Goal: Communication & Community: Participate in discussion

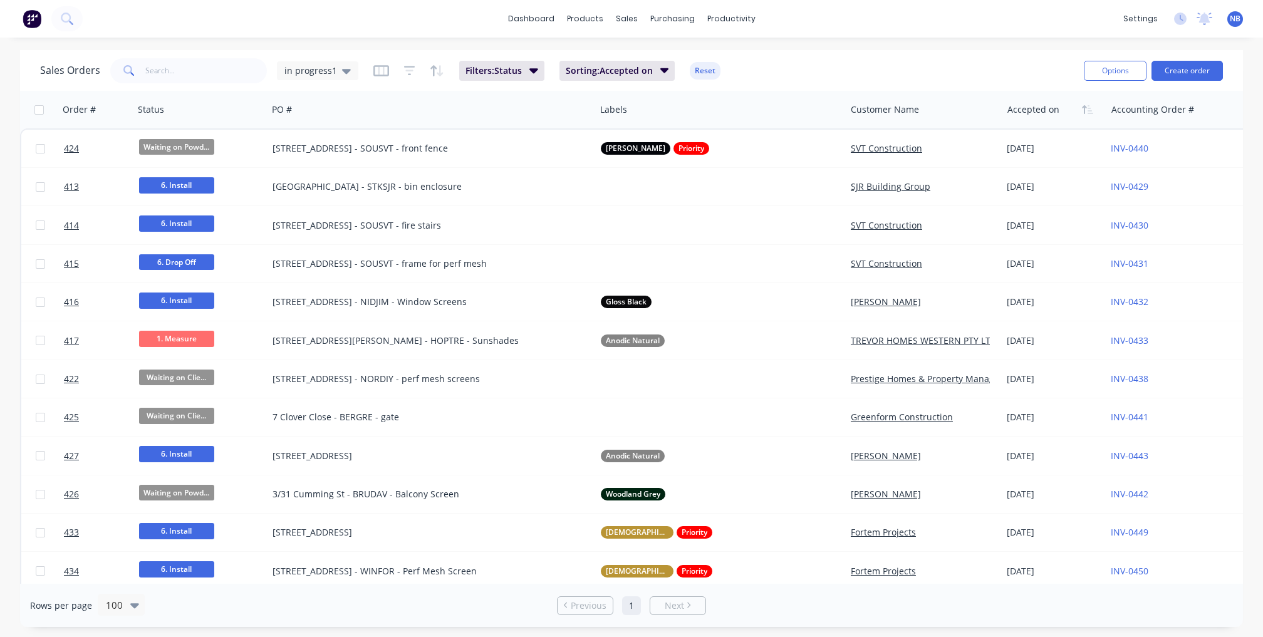
click at [362, 70] on div "Sales Orders in progress1 Filters: Status Sorting: Accepted on Reset" at bounding box center [557, 70] width 1034 height 31
click at [86, 16] on div "dashboard products sales purchasing productivity dashboard products Product Cat…" at bounding box center [631, 19] width 1263 height 38
click at [73, 19] on icon at bounding box center [67, 19] width 12 height 12
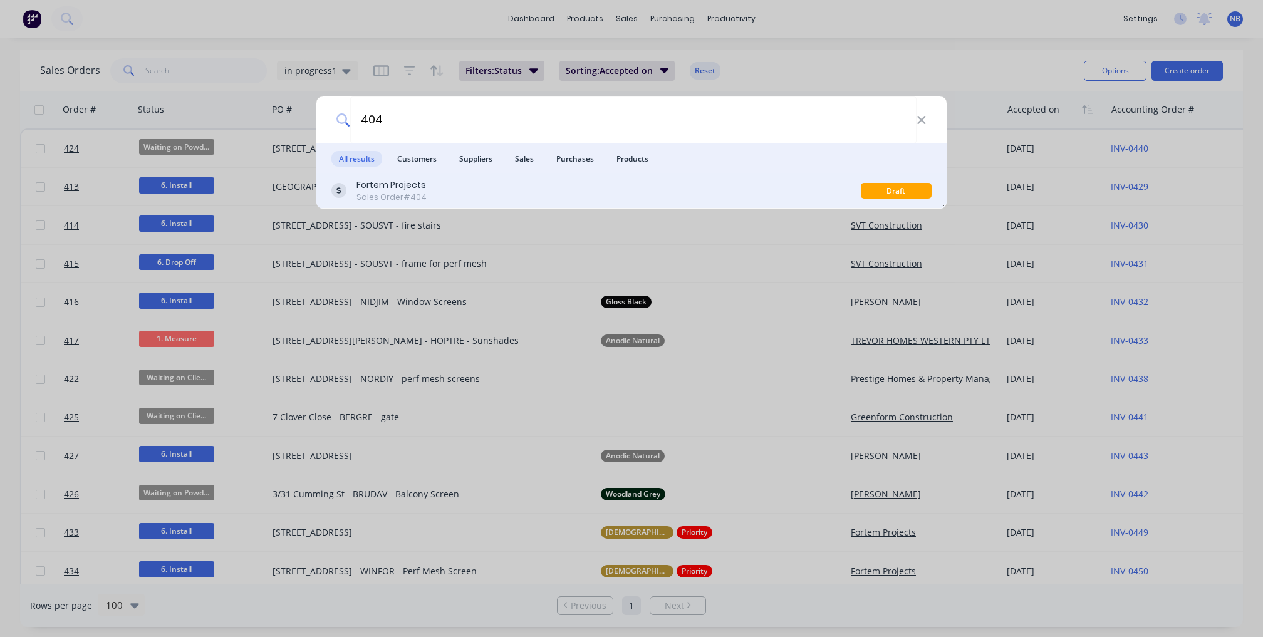
type input "404"
click at [409, 194] on div "Sales Order #404" at bounding box center [392, 197] width 70 height 11
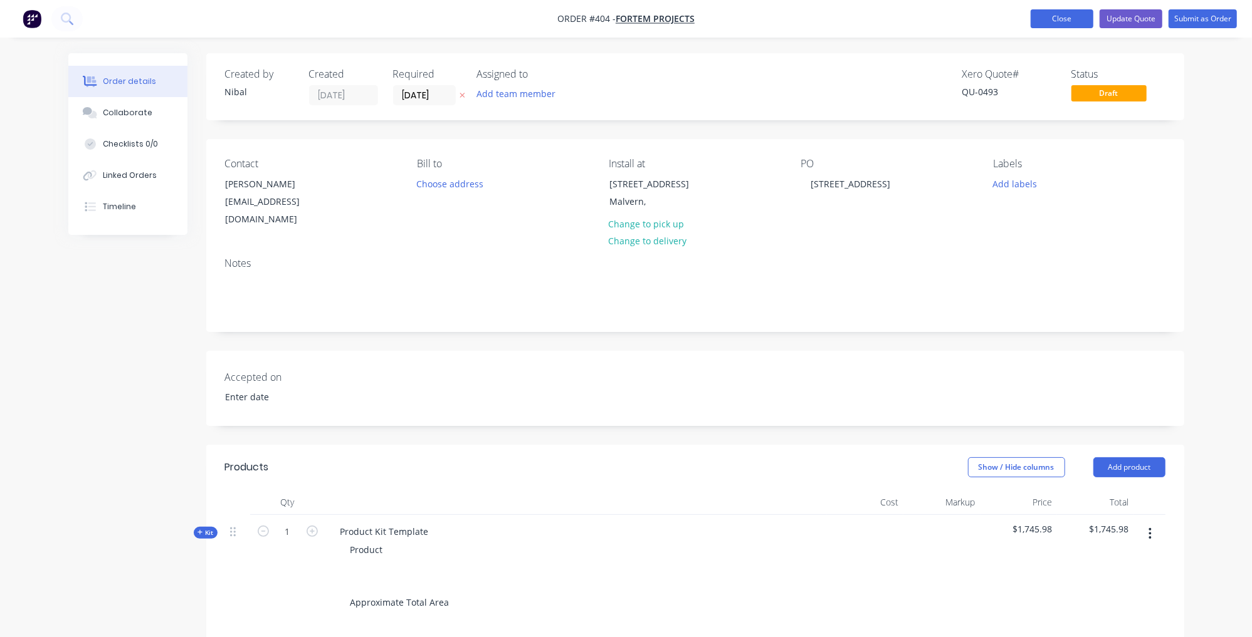
click at [1054, 25] on button "Close" at bounding box center [1061, 18] width 63 height 19
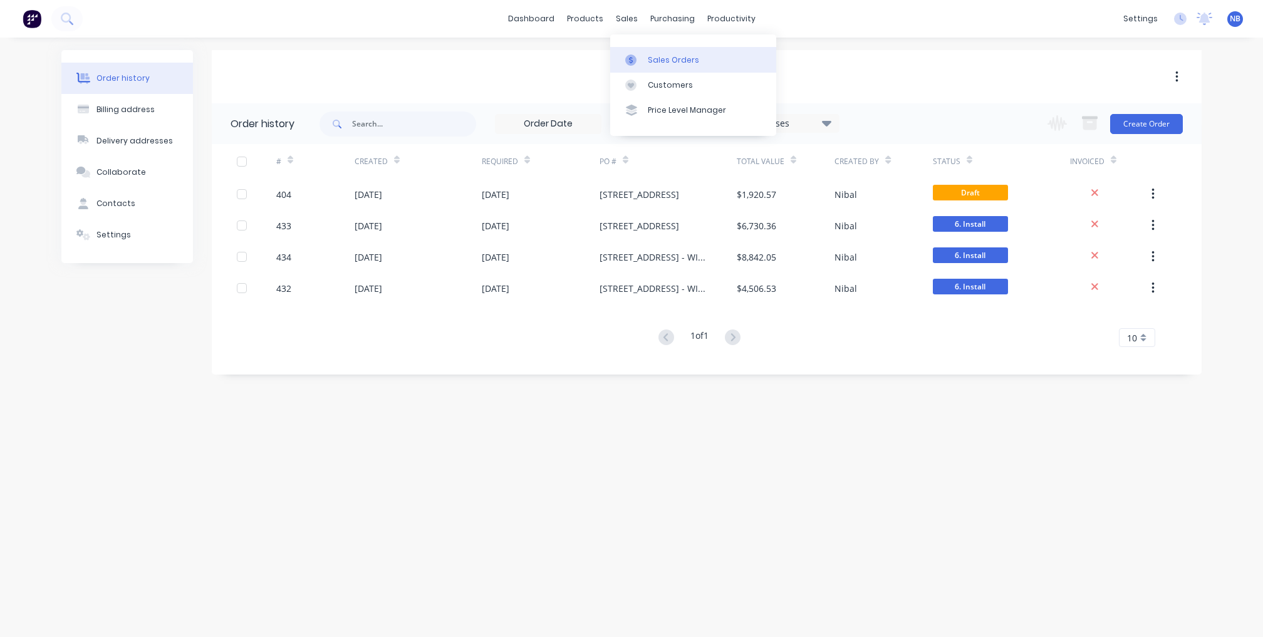
click at [651, 55] on div "Sales Orders" at bounding box center [673, 60] width 51 height 11
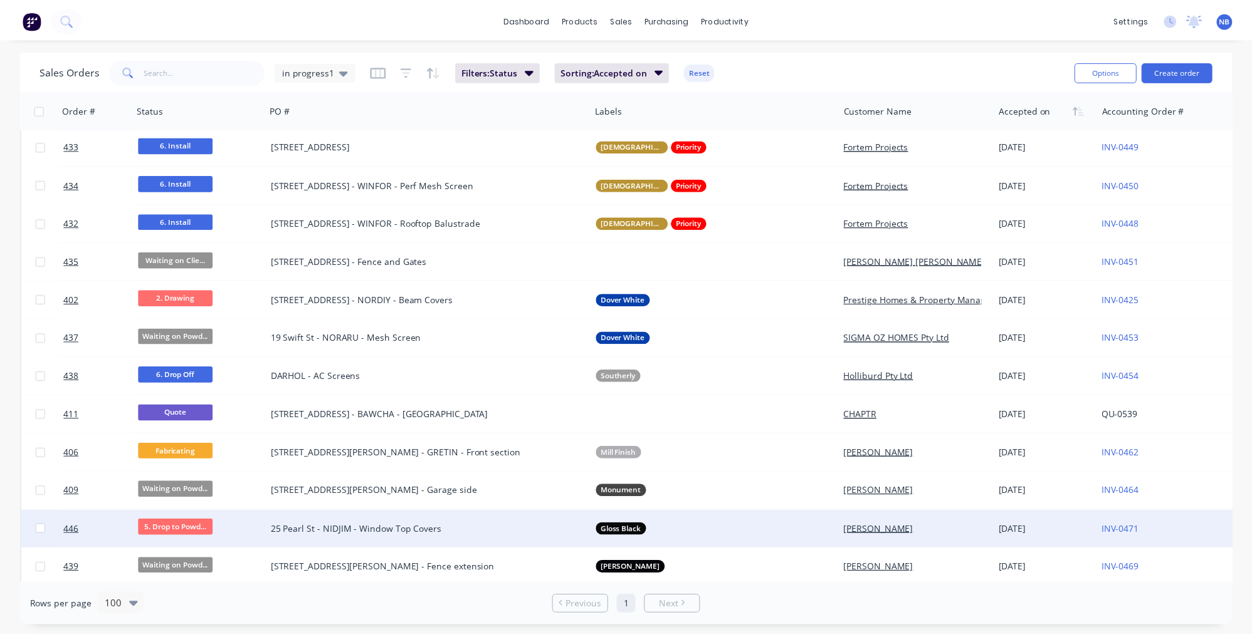
scroll to position [476, 0]
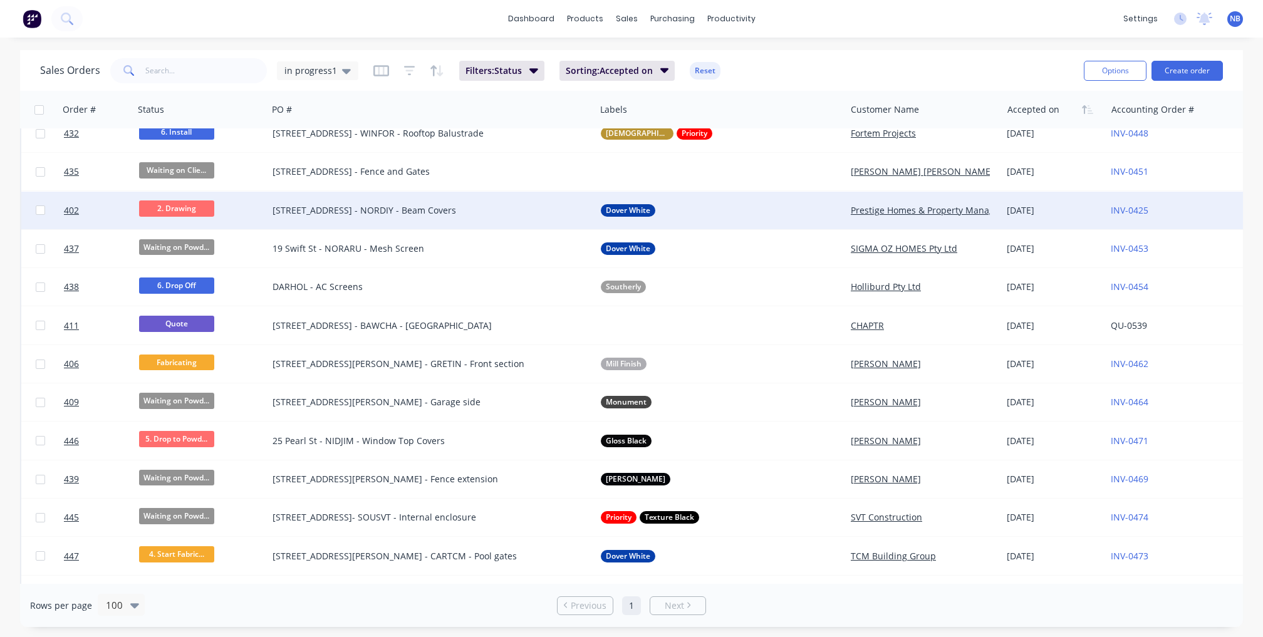
click at [352, 213] on div "[STREET_ADDRESS] - NORDIY - Beam Covers" at bounding box center [424, 210] width 302 height 13
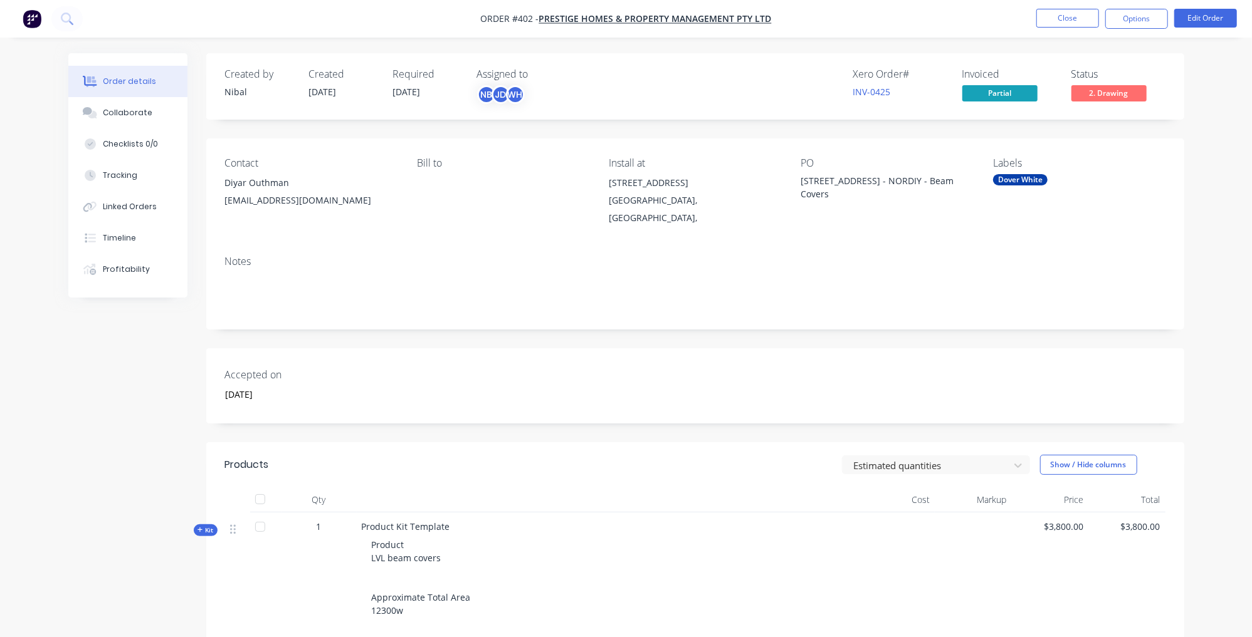
scroll to position [297, 0]
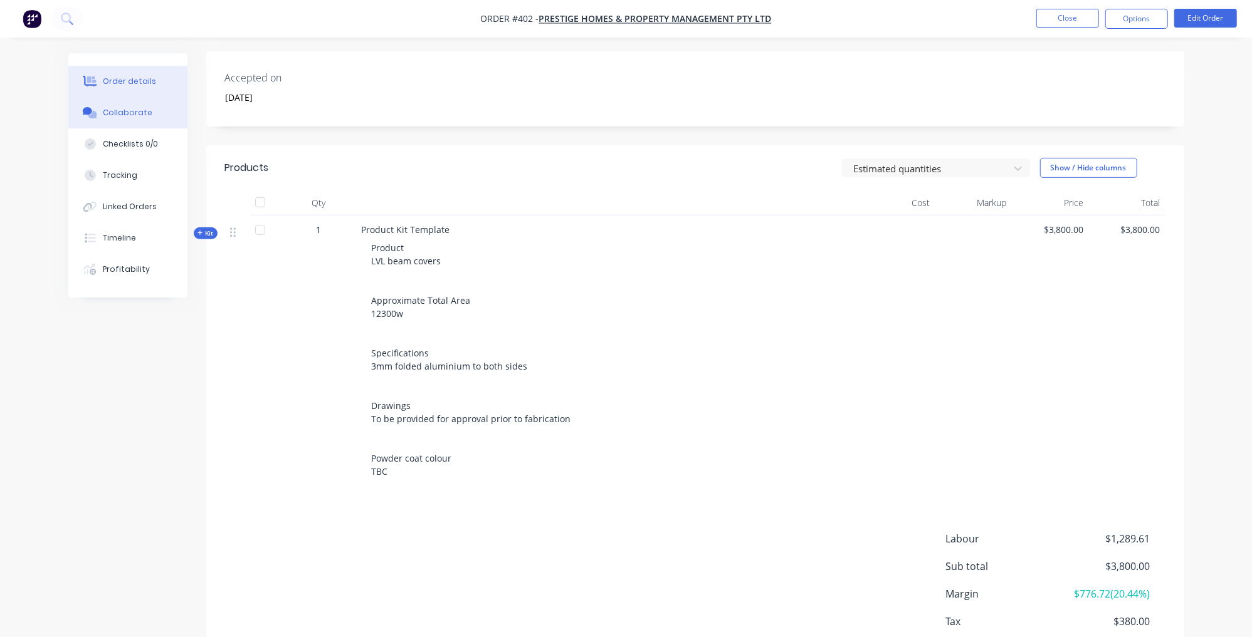
click at [146, 117] on div "Collaborate" at bounding box center [128, 112] width 50 height 11
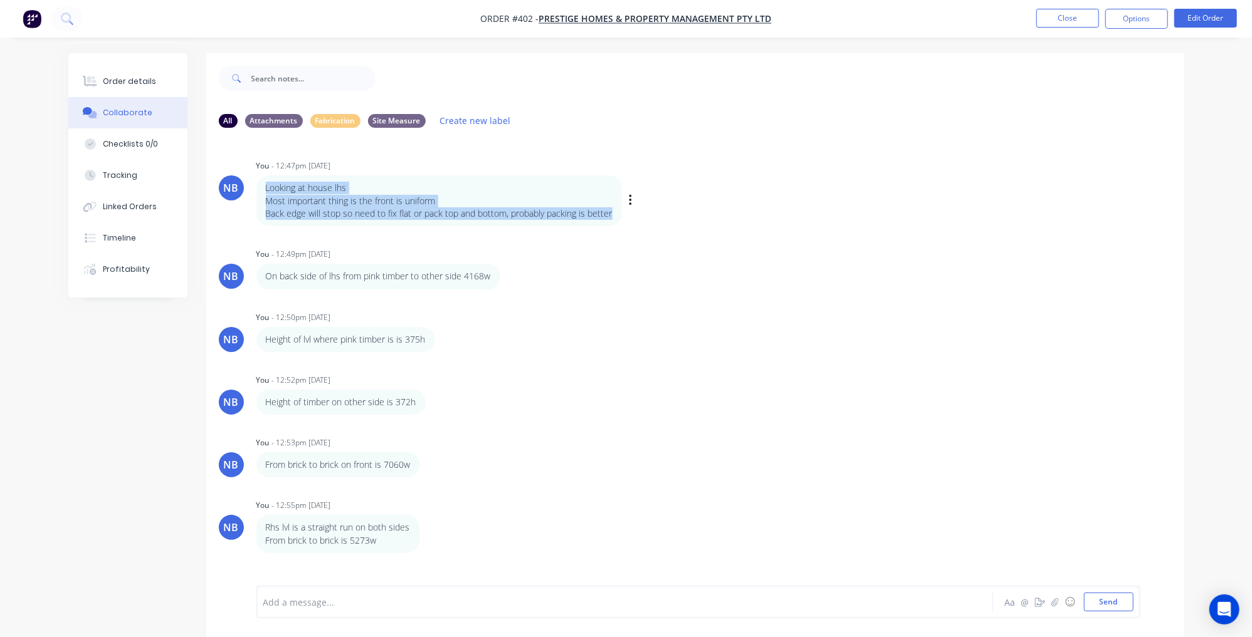
drag, startPoint x: 610, startPoint y: 212, endPoint x: 281, endPoint y: 174, distance: 331.2
click at [281, 174] on div "You - 12:47pm 10/10/25 Looking at house lhs Most important thing is the front i…" at bounding box center [452, 192] width 392 height 70
copy div "Looking at house lhs Most important thing is the front is uniform Back edge wil…"
click at [341, 602] on div at bounding box center [590, 602] width 652 height 13
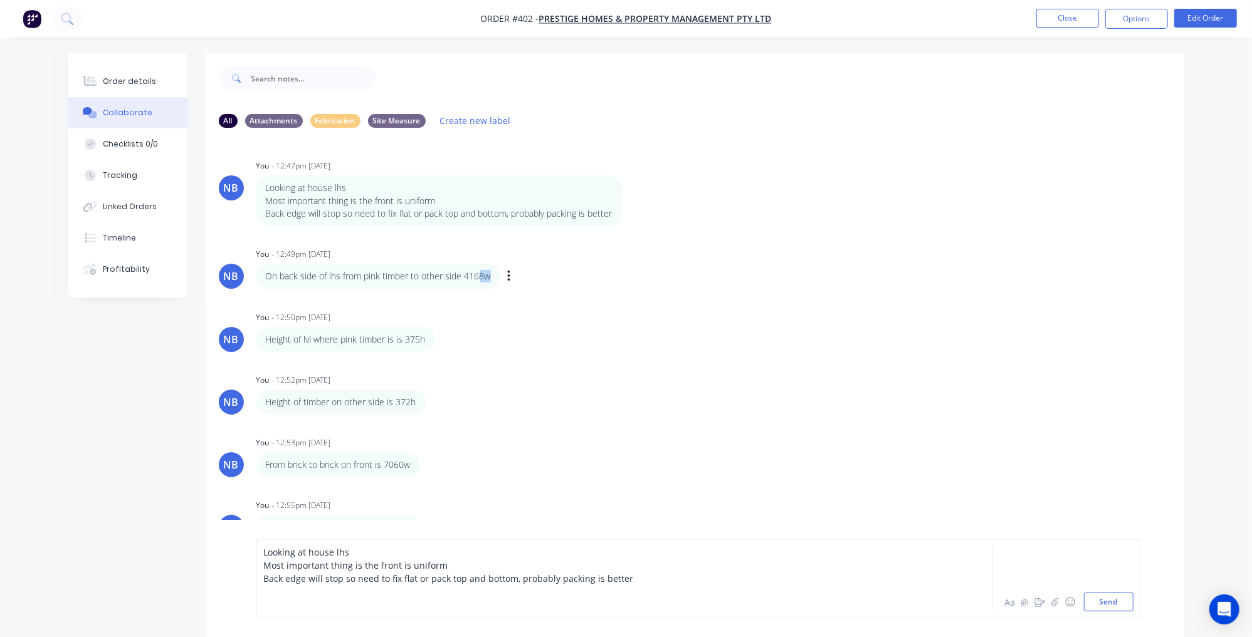
drag, startPoint x: 489, startPoint y: 273, endPoint x: 476, endPoint y: 271, distance: 13.4
click at [476, 271] on div "On back side of lhs from pink timber to other side 4168w" at bounding box center [378, 276] width 244 height 25
click at [492, 271] on div "On back side of lhs from pink timber to other side 4168w" at bounding box center [378, 276] width 244 height 25
click at [491, 269] on div "On back side of lhs from pink timber to other side 4168w" at bounding box center [378, 276] width 244 height 25
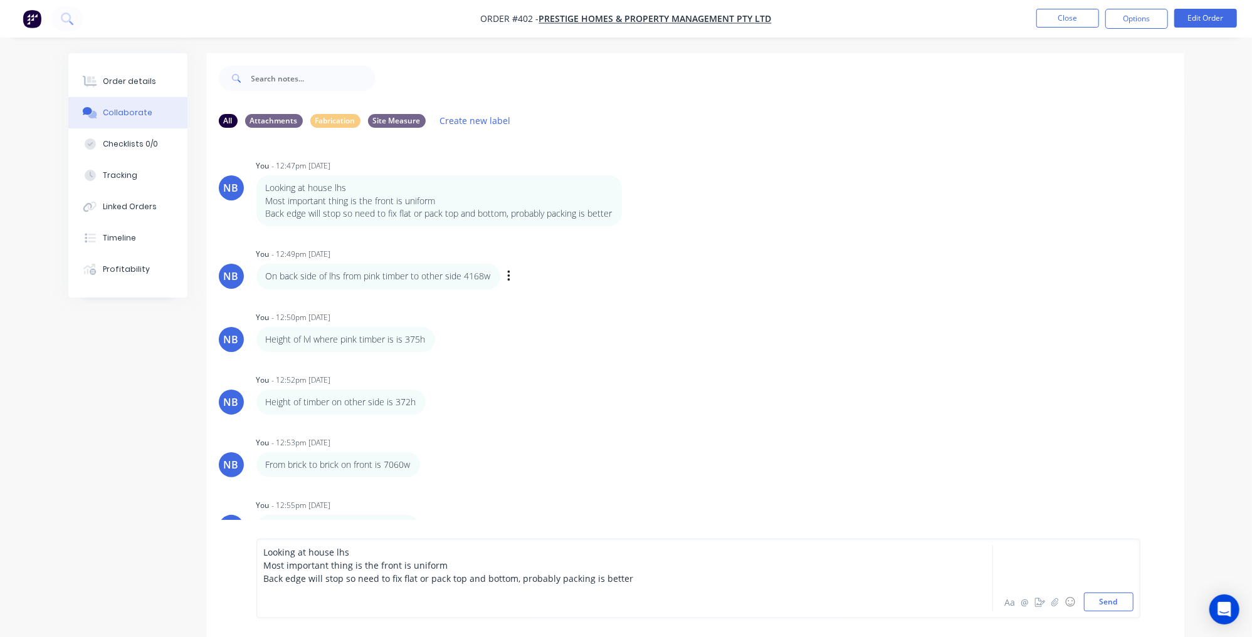
click at [491, 269] on div "On back side of lhs from pink timber to other side 4168w" at bounding box center [378, 276] width 244 height 25
click at [466, 275] on p "On back side of lhs from pink timber to other side 4168w" at bounding box center [378, 276] width 225 height 13
click at [465, 275] on p "On back side of lhs from pink timber to other side 4168w" at bounding box center [378, 276] width 225 height 13
click at [259, 275] on div "On back side of lhs from pink timber to other side 4168w" at bounding box center [378, 276] width 244 height 25
drag, startPoint x: 267, startPoint y: 273, endPoint x: 496, endPoint y: 274, distance: 229.4
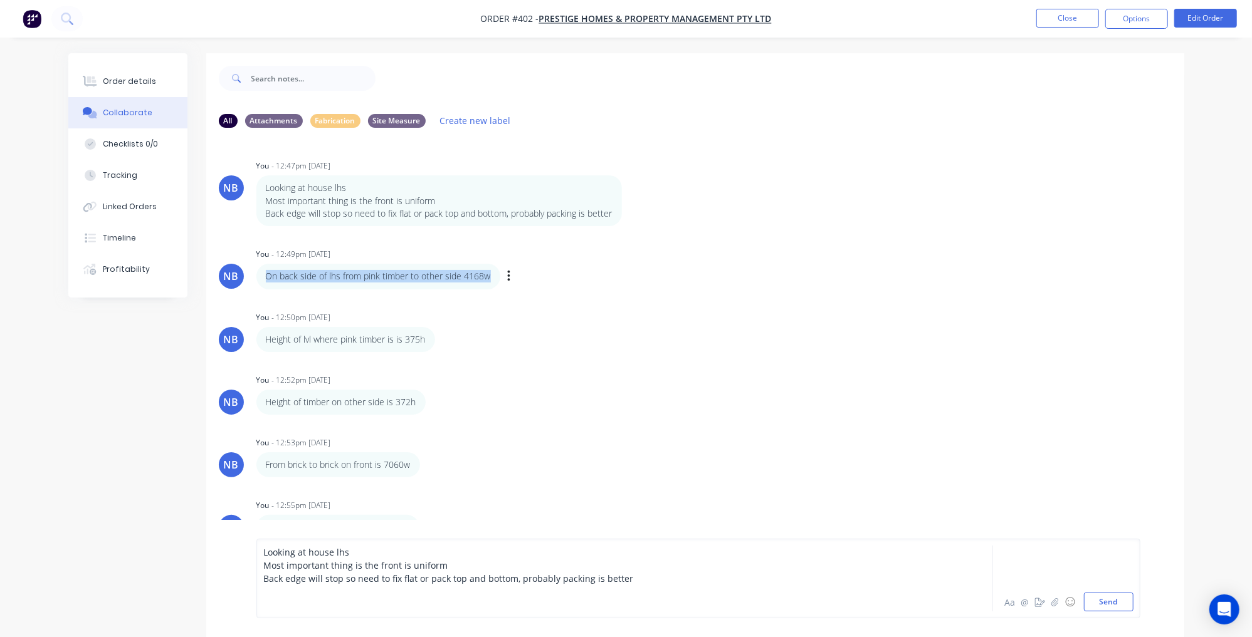
click at [496, 274] on div "On back side of lhs from pink timber to other side 4168w" at bounding box center [378, 276] width 244 height 25
copy p "On back side of lhs from pink timber to other side 4168w"
click at [464, 604] on div at bounding box center [590, 605] width 652 height 13
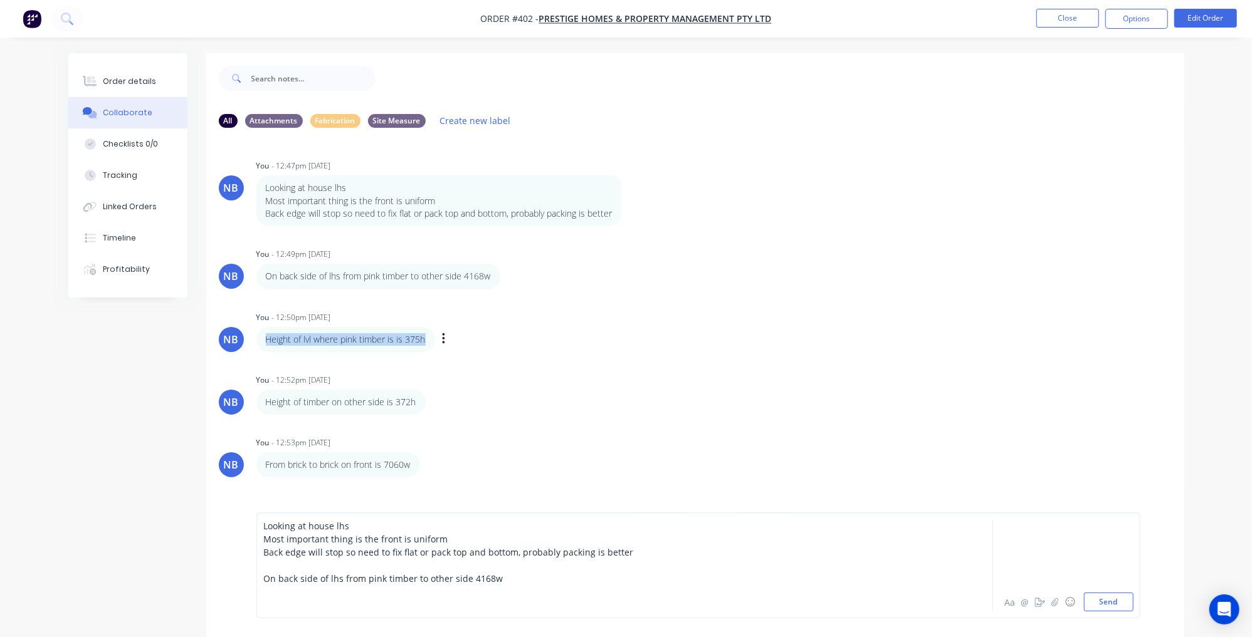
drag, startPoint x: 266, startPoint y: 336, endPoint x: 432, endPoint y: 337, distance: 166.1
click at [432, 337] on div "Height of lvl where pink timber is is 375h" at bounding box center [345, 339] width 179 height 25
copy p "Height of lvl where pink timber is is 375h"
click at [370, 610] on div at bounding box center [590, 605] width 652 height 13
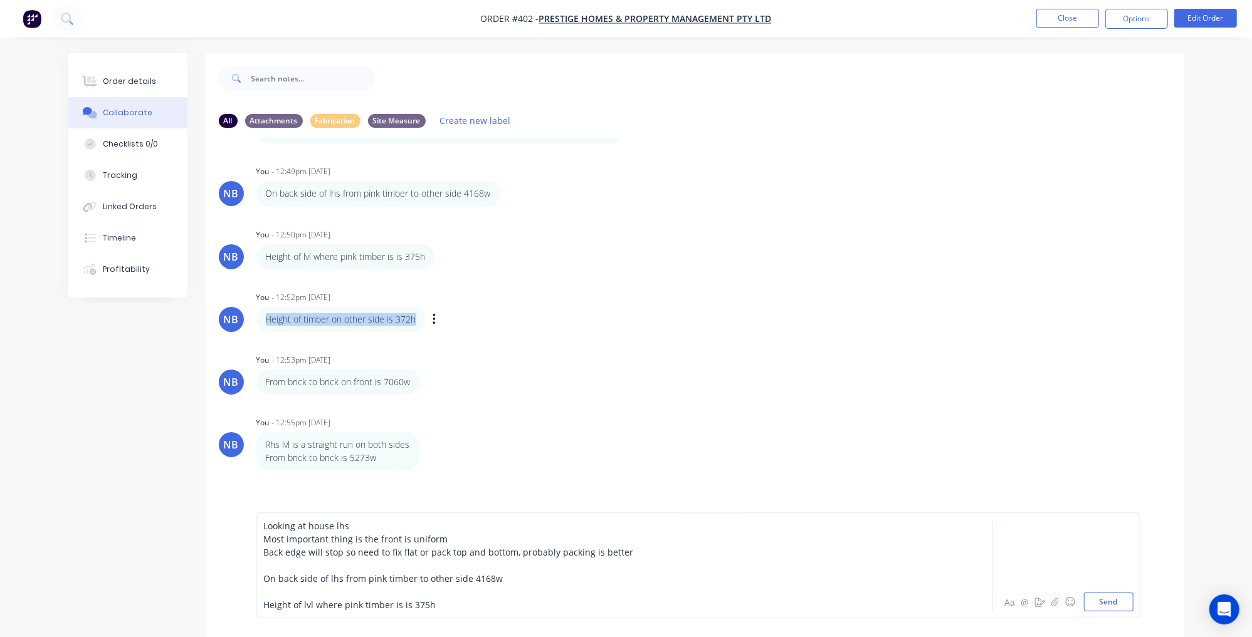
drag, startPoint x: 266, startPoint y: 315, endPoint x: 417, endPoint y: 313, distance: 150.4
click at [417, 313] on div "Height of timber on other side is 372h" at bounding box center [340, 319] width 169 height 25
copy p "Height of timber on other side is 372h"
click at [457, 612] on div "Looking at house lhs Most important thing is the front is uniform Back edge wil…" at bounding box center [698, 566] width 884 height 106
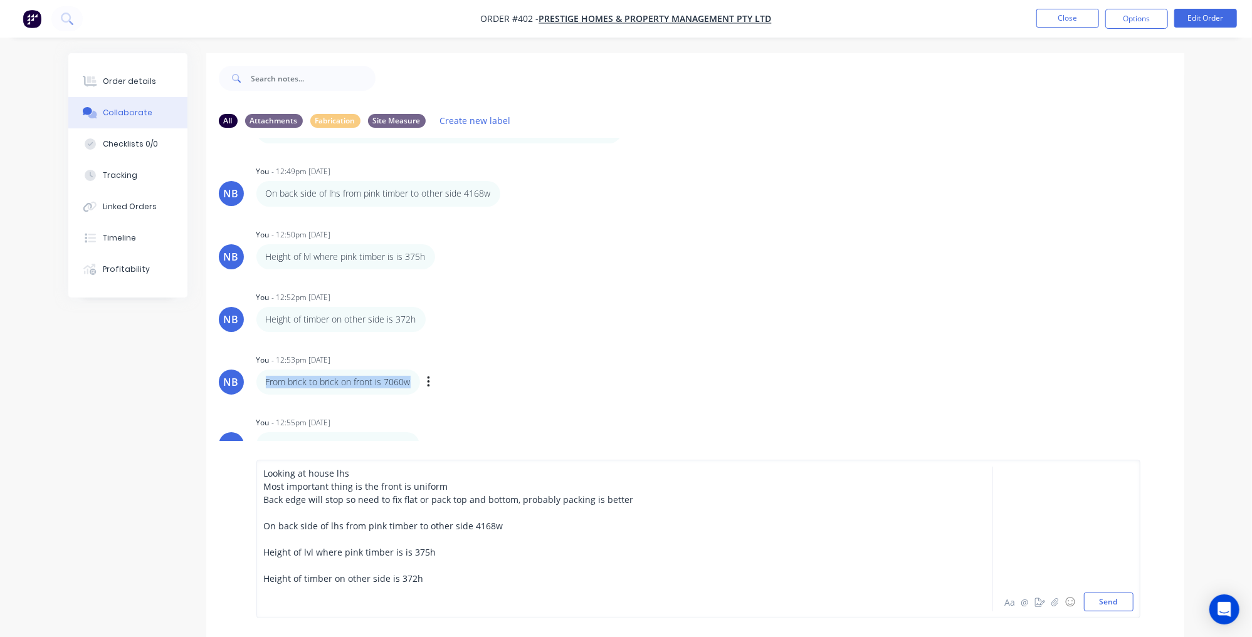
drag, startPoint x: 263, startPoint y: 379, endPoint x: 417, endPoint y: 377, distance: 154.2
click at [417, 377] on div "From brick to brick on front is 7060w" at bounding box center [338, 382] width 164 height 25
copy p "From brick to brick on front is 7060w"
click at [447, 602] on div at bounding box center [590, 605] width 652 height 13
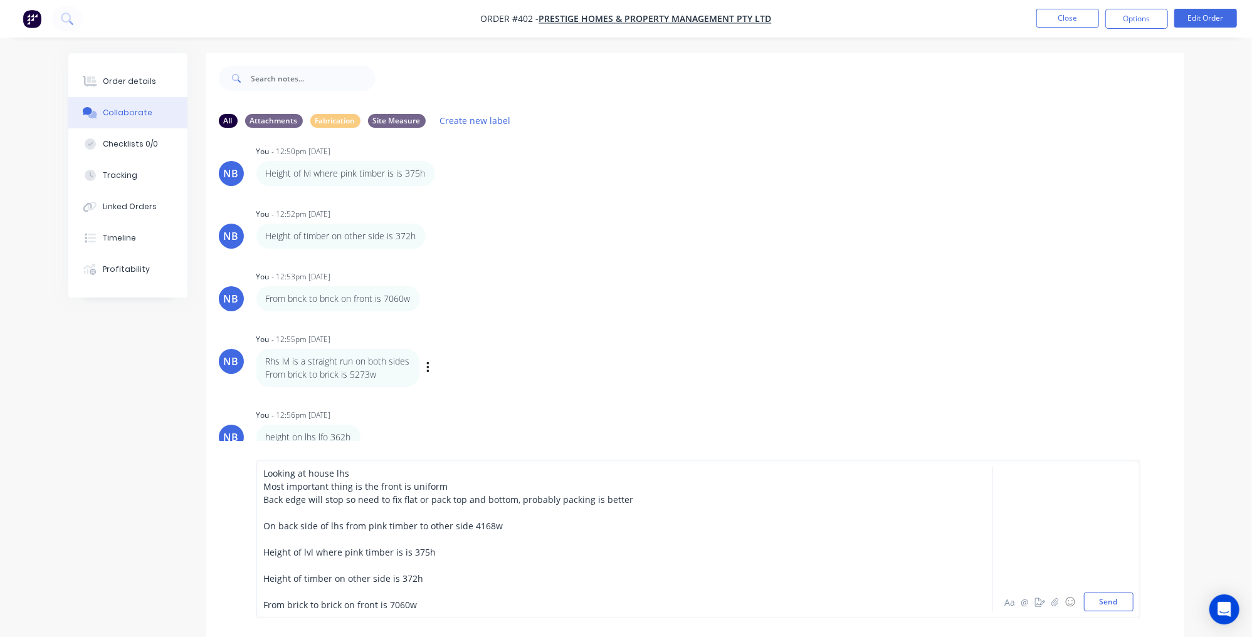
scroll to position [172, 0]
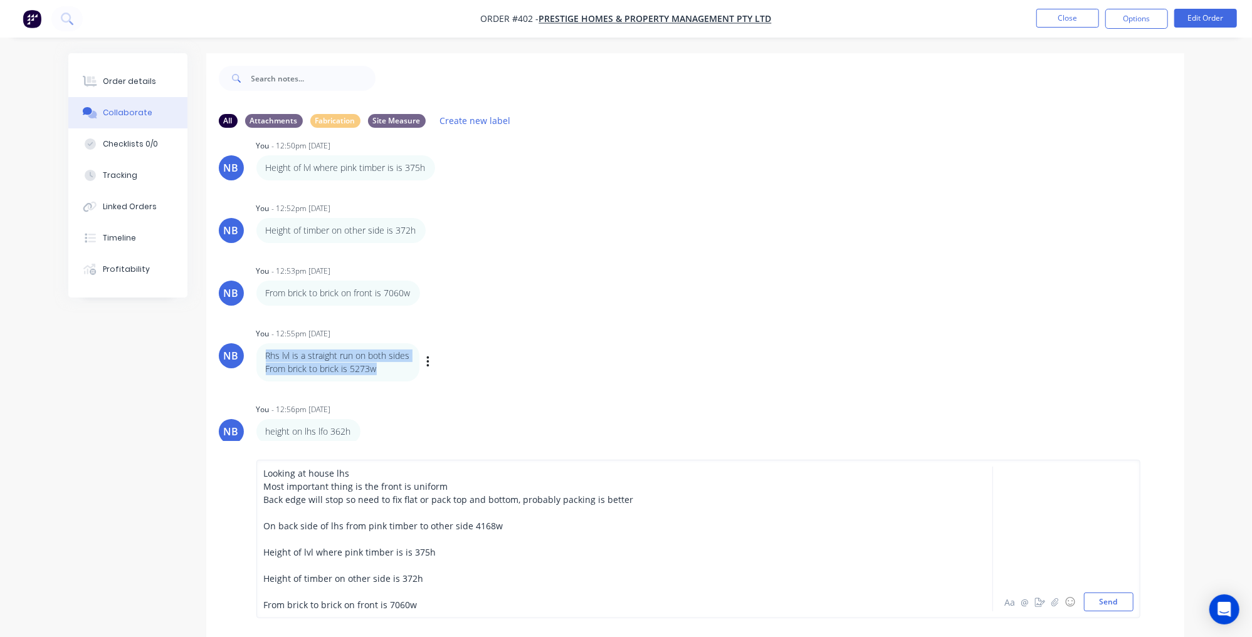
drag, startPoint x: 266, startPoint y: 351, endPoint x: 382, endPoint y: 367, distance: 117.7
click at [382, 367] on div "Rhs lvl is a straight run on both sides From brick to brick is 5273w" at bounding box center [338, 363] width 144 height 26
copy div "Rhs lvl is a straight run on both sides From brick to brick is 5273w"
click at [442, 597] on div at bounding box center [590, 591] width 652 height 13
click at [467, 610] on div "From brick to brick on front is 7060w" at bounding box center [590, 605] width 652 height 13
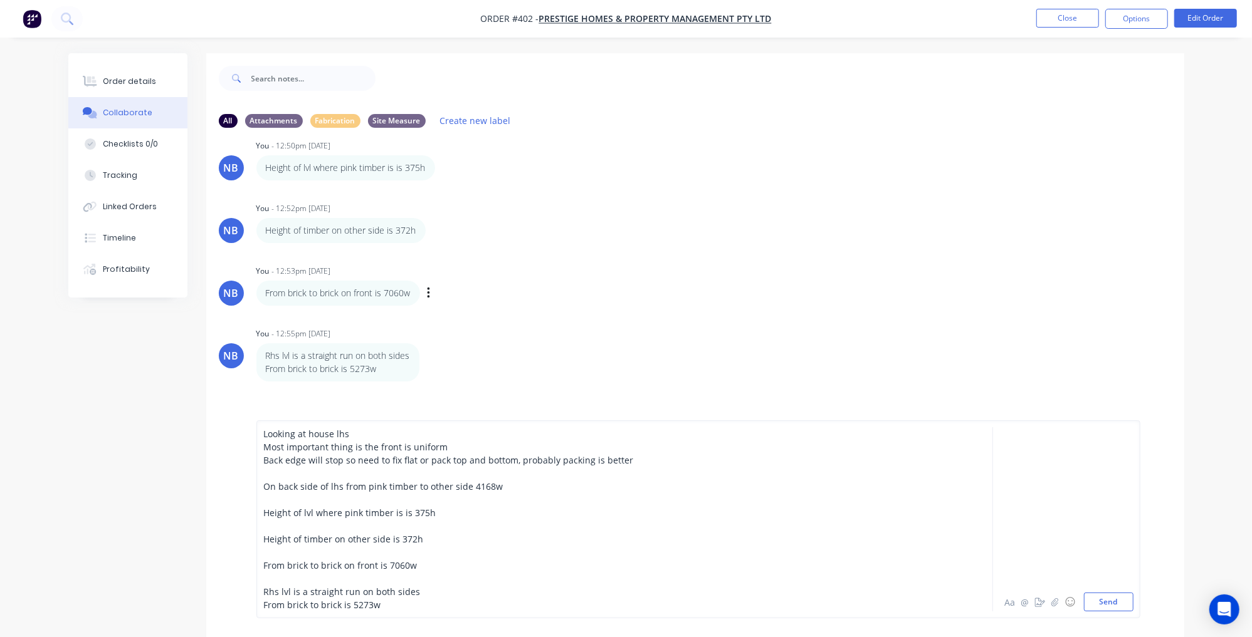
scroll to position [261, 0]
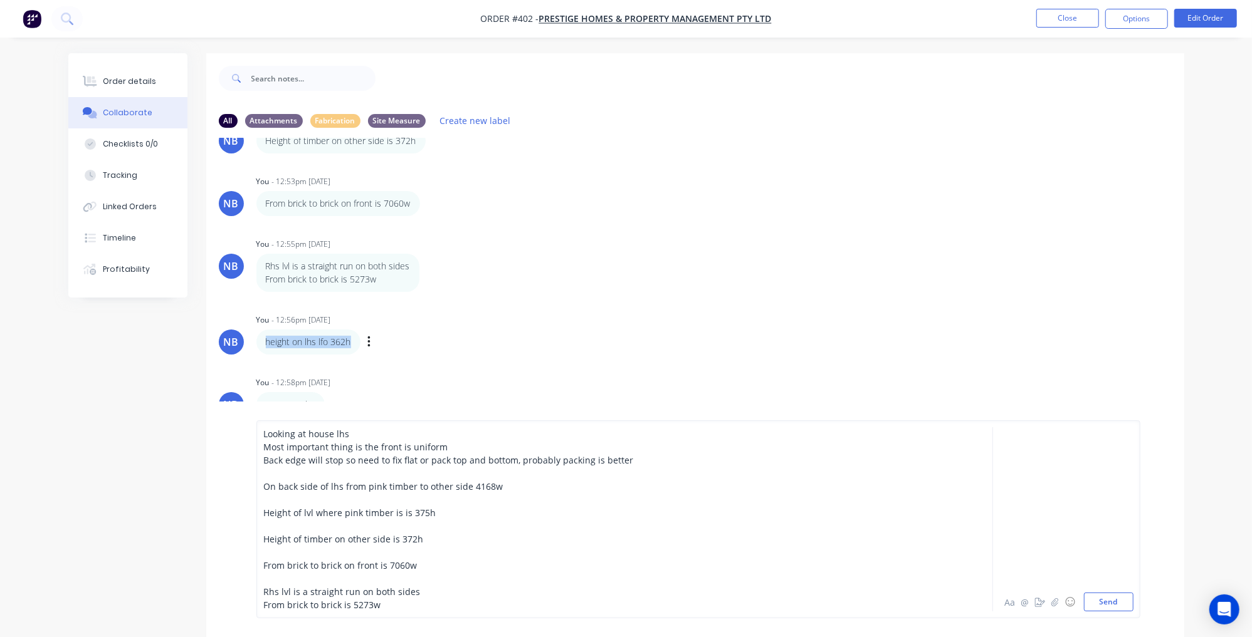
drag, startPoint x: 264, startPoint y: 338, endPoint x: 352, endPoint y: 336, distance: 87.8
click at [352, 336] on div "height on lhs lfo 362h" at bounding box center [308, 342] width 104 height 25
copy p "height on lhs lfo 362h"
click at [454, 600] on div "From brick to brick is 5273w" at bounding box center [590, 605] width 652 height 13
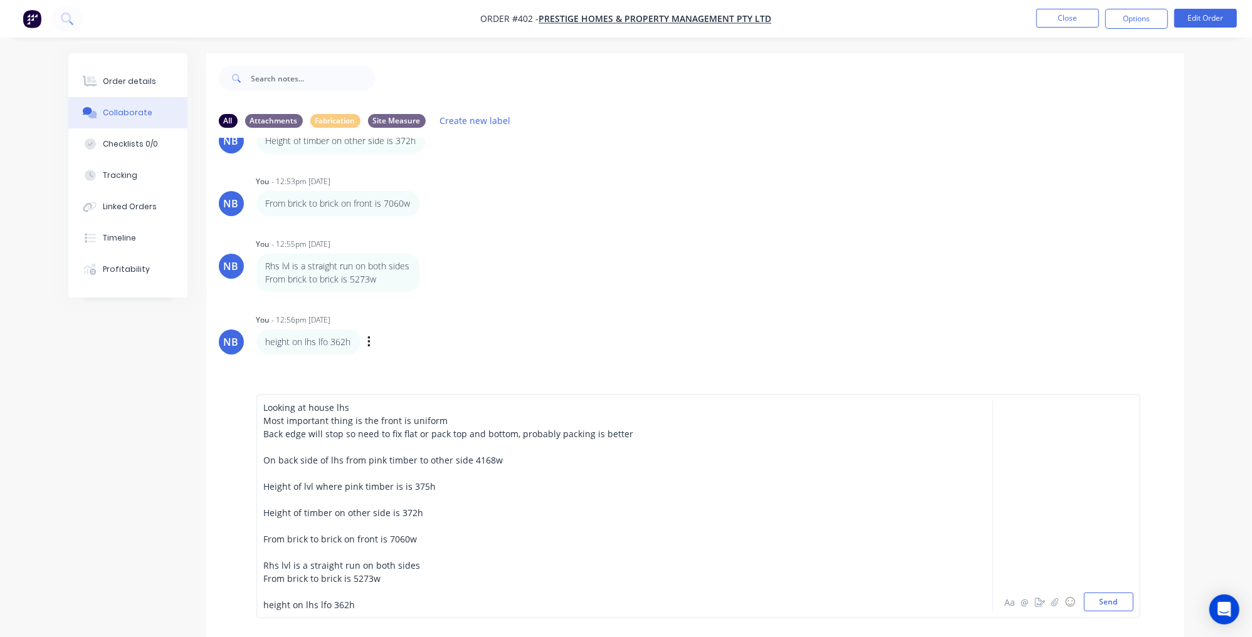
scroll to position [351, 0]
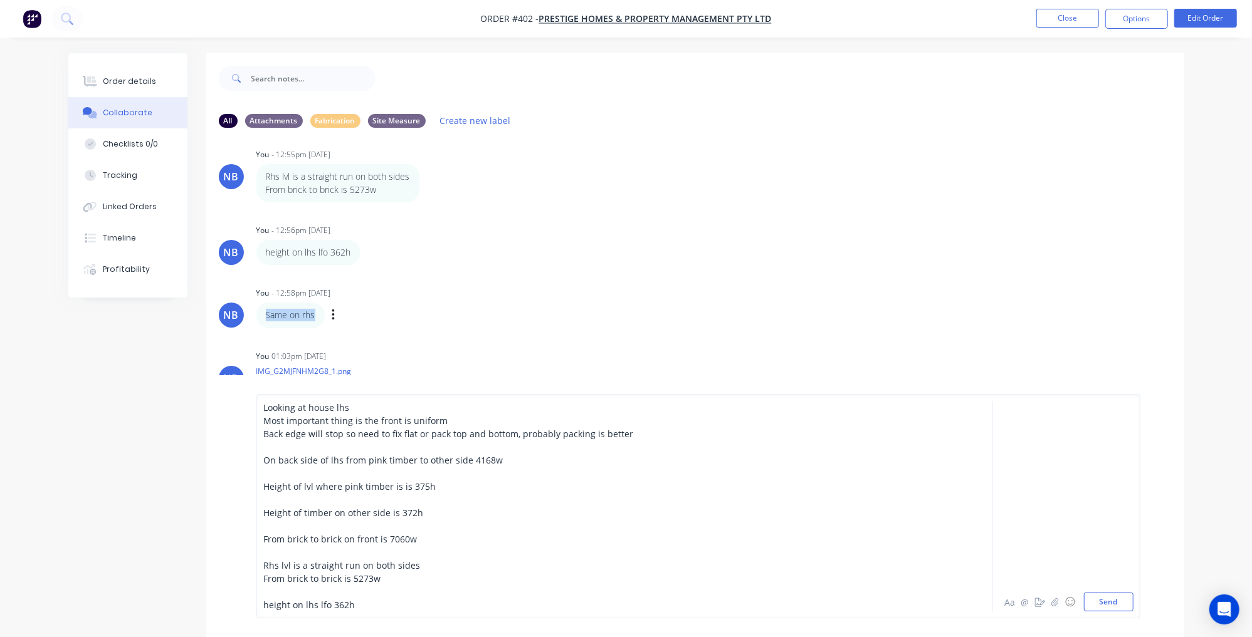
drag, startPoint x: 266, startPoint y: 312, endPoint x: 319, endPoint y: 313, distance: 52.7
click at [318, 313] on div "Same on rhs" at bounding box center [290, 315] width 68 height 25
copy p "Same on rhs"
click at [432, 609] on div "height on lhs lfo 362h" at bounding box center [590, 605] width 652 height 13
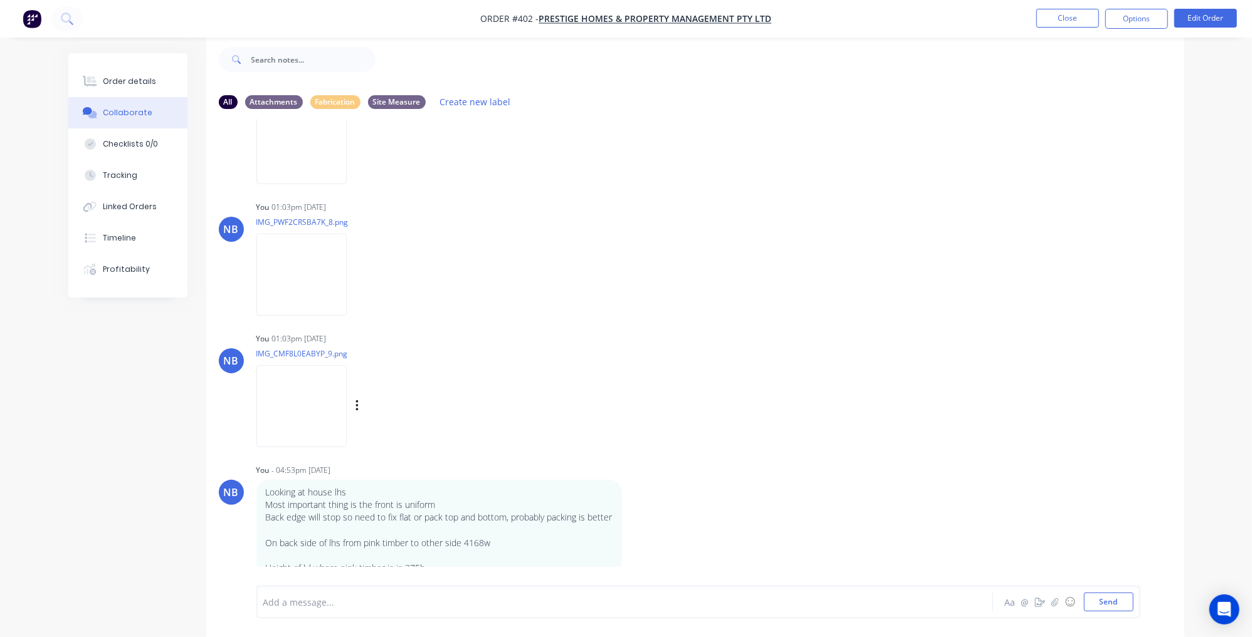
scroll to position [1492, 0]
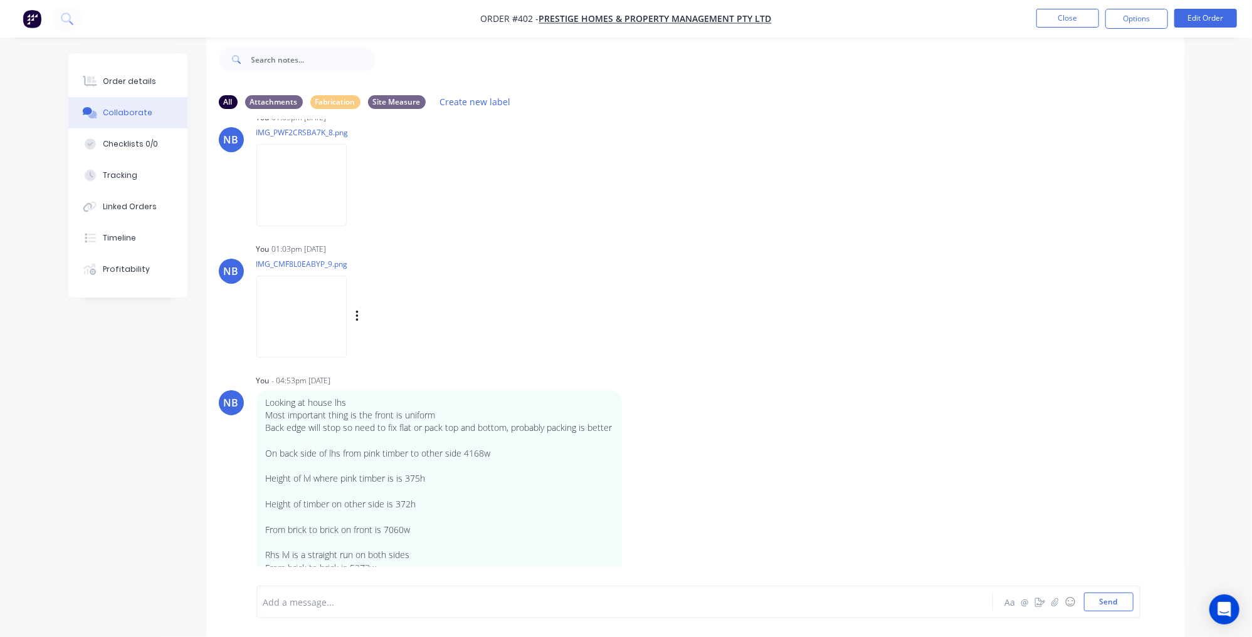
click at [303, 327] on img at bounding box center [301, 317] width 90 height 82
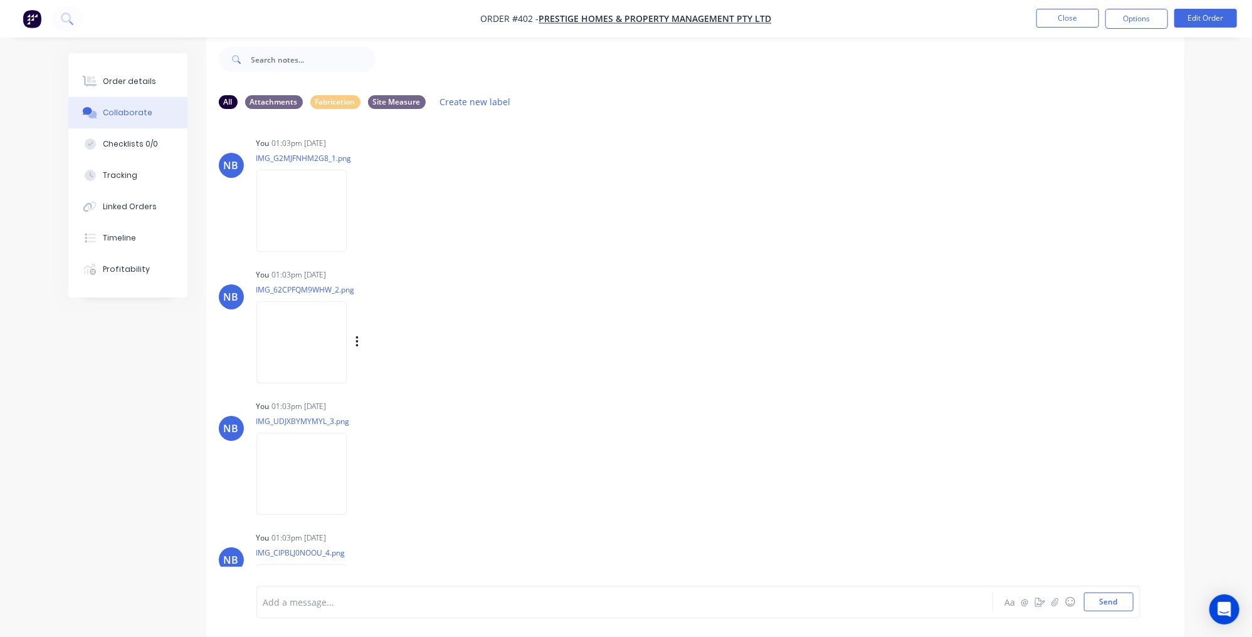
scroll to position [543, 0]
click at [310, 352] on img at bounding box center [301, 345] width 90 height 82
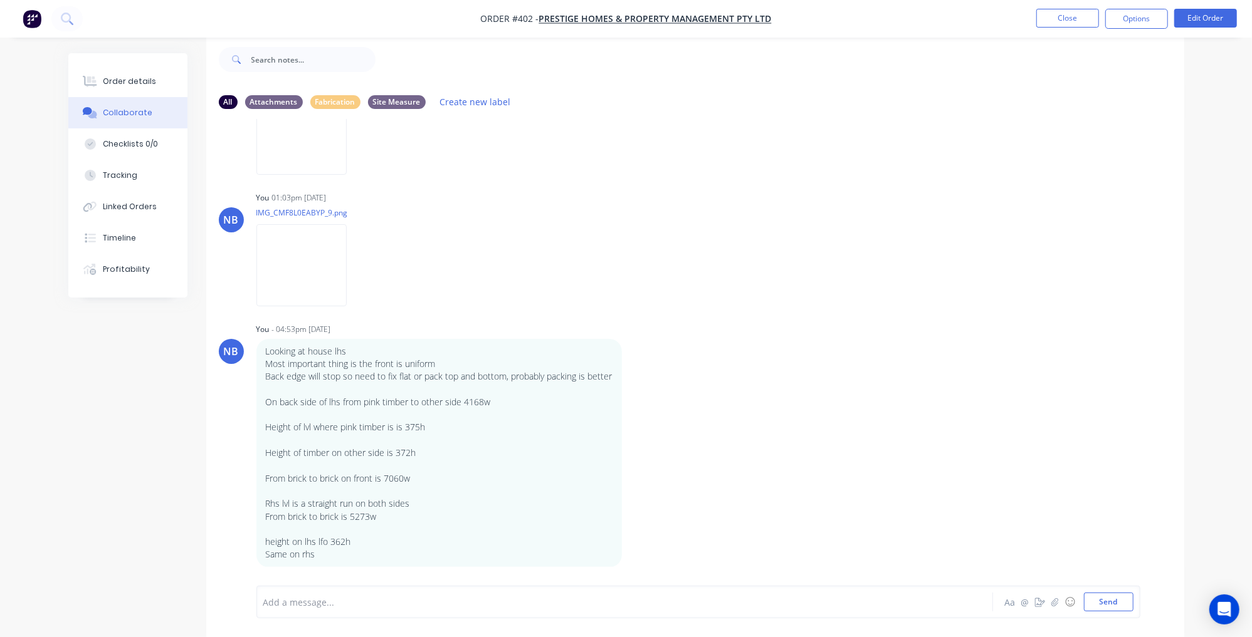
scroll to position [1385, 0]
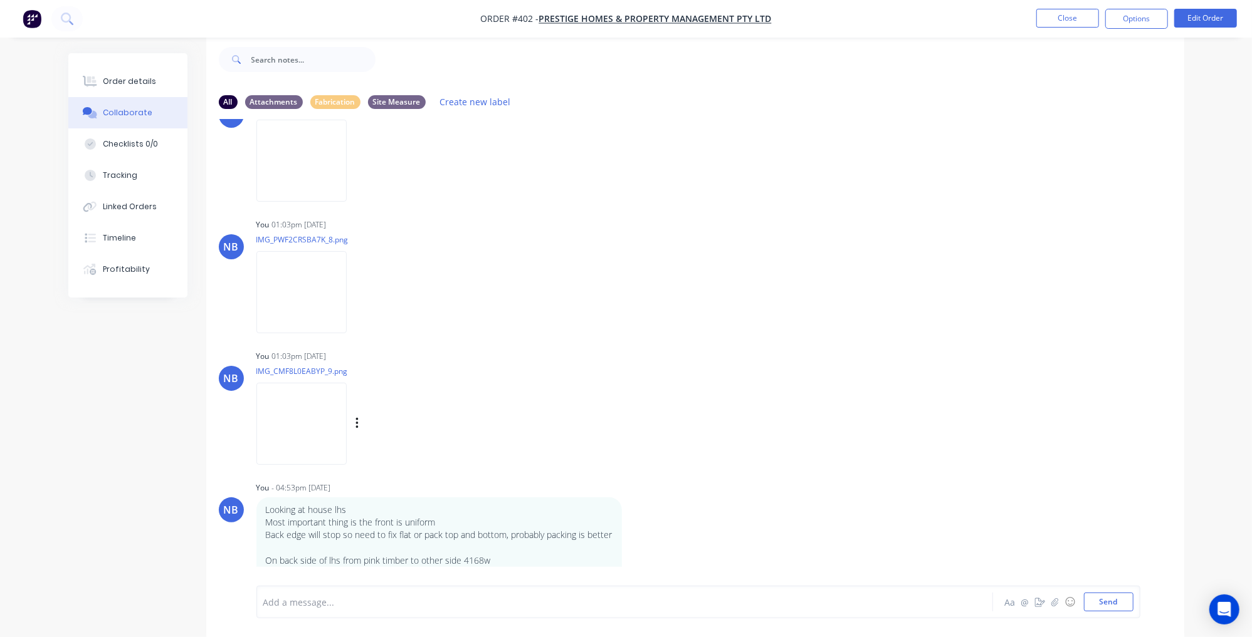
click at [291, 465] on img at bounding box center [301, 424] width 90 height 82
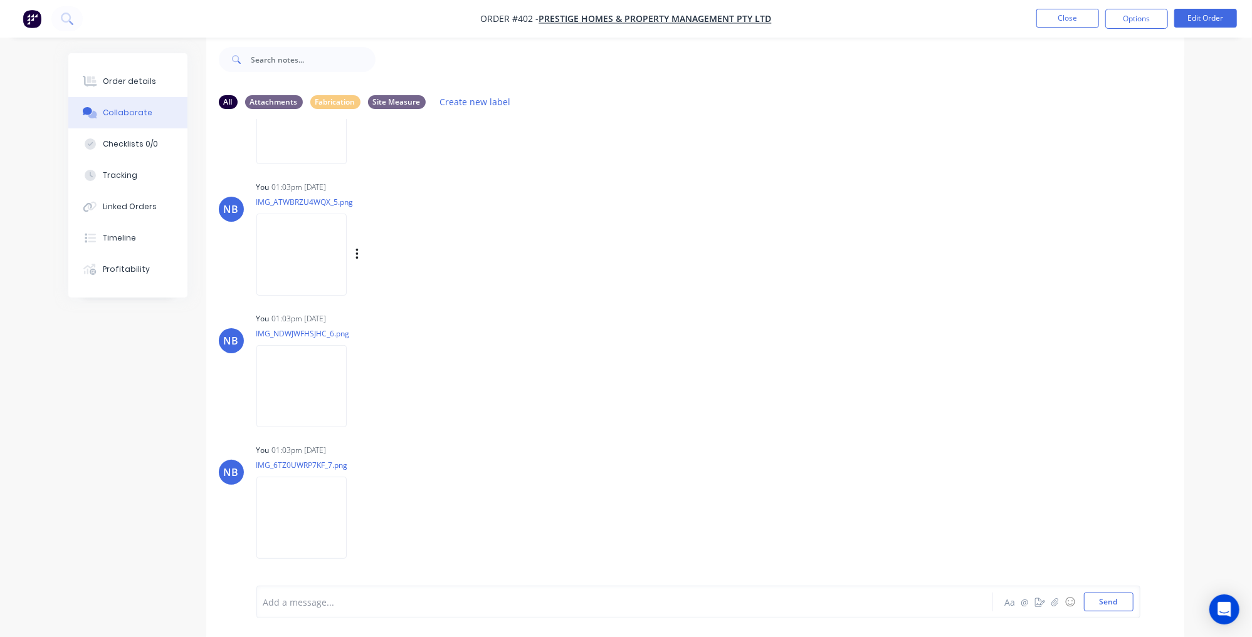
scroll to position [938, 0]
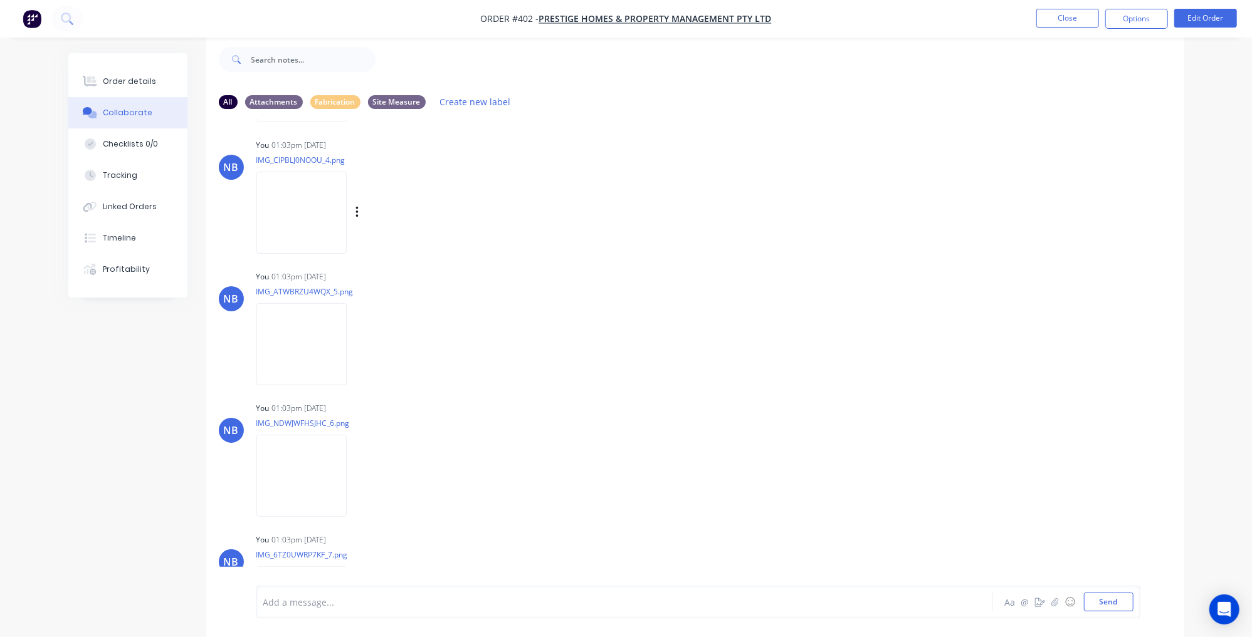
click at [305, 246] on img at bounding box center [301, 213] width 90 height 82
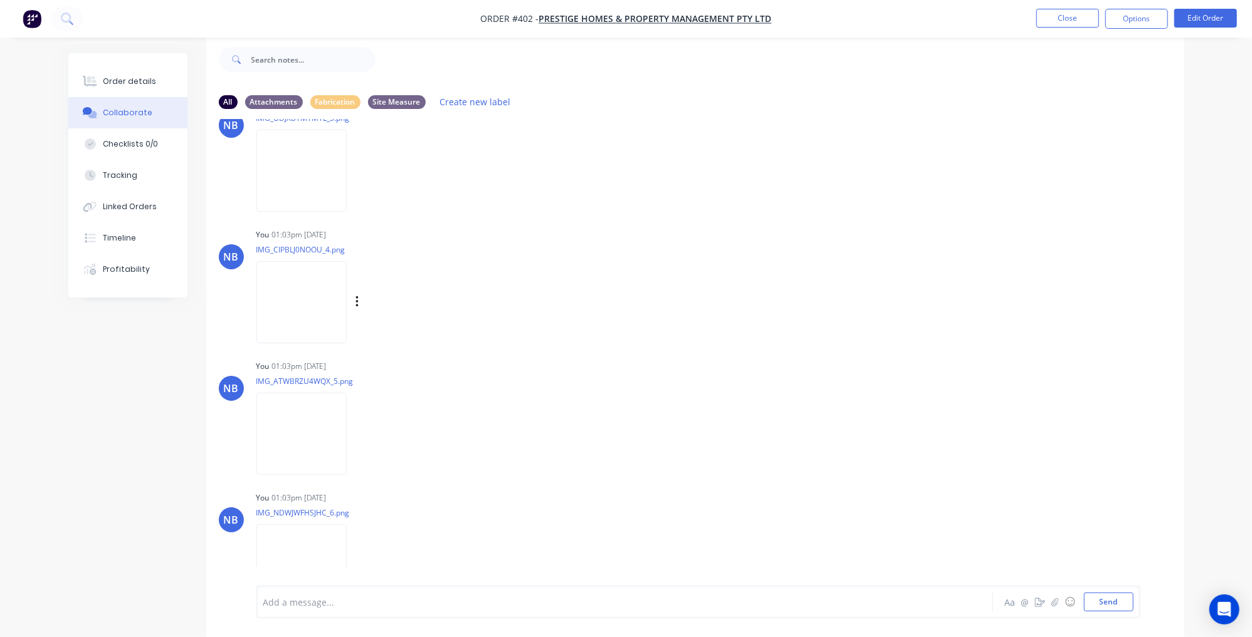
scroll to position [760, 0]
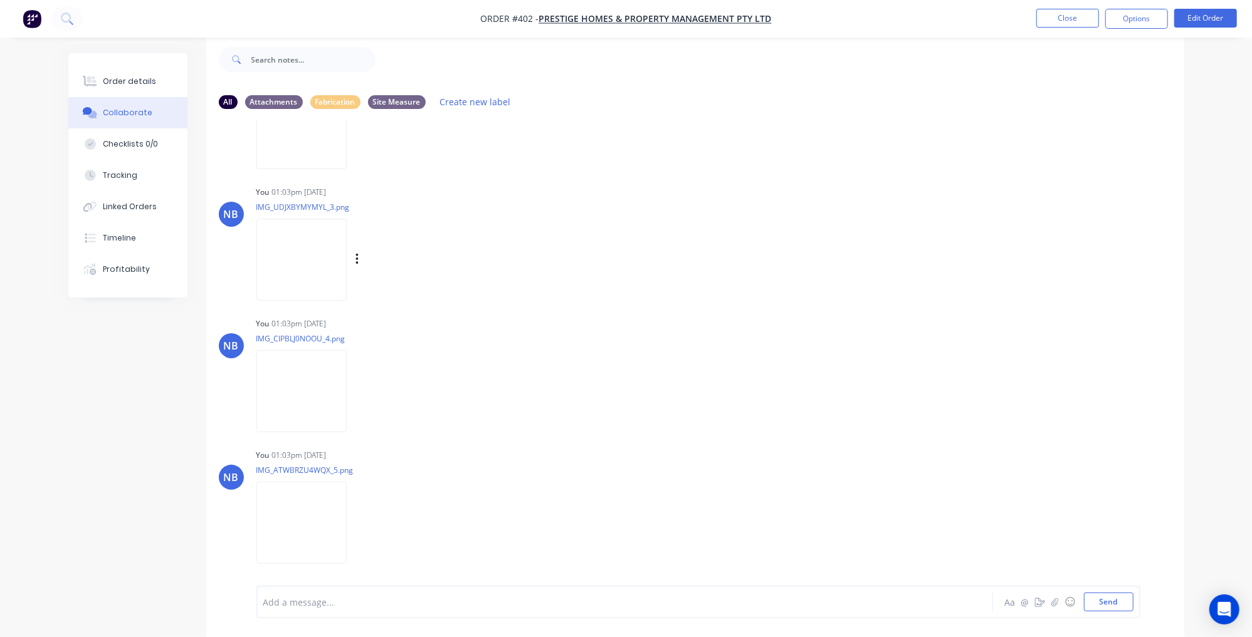
click at [315, 255] on img at bounding box center [301, 260] width 90 height 82
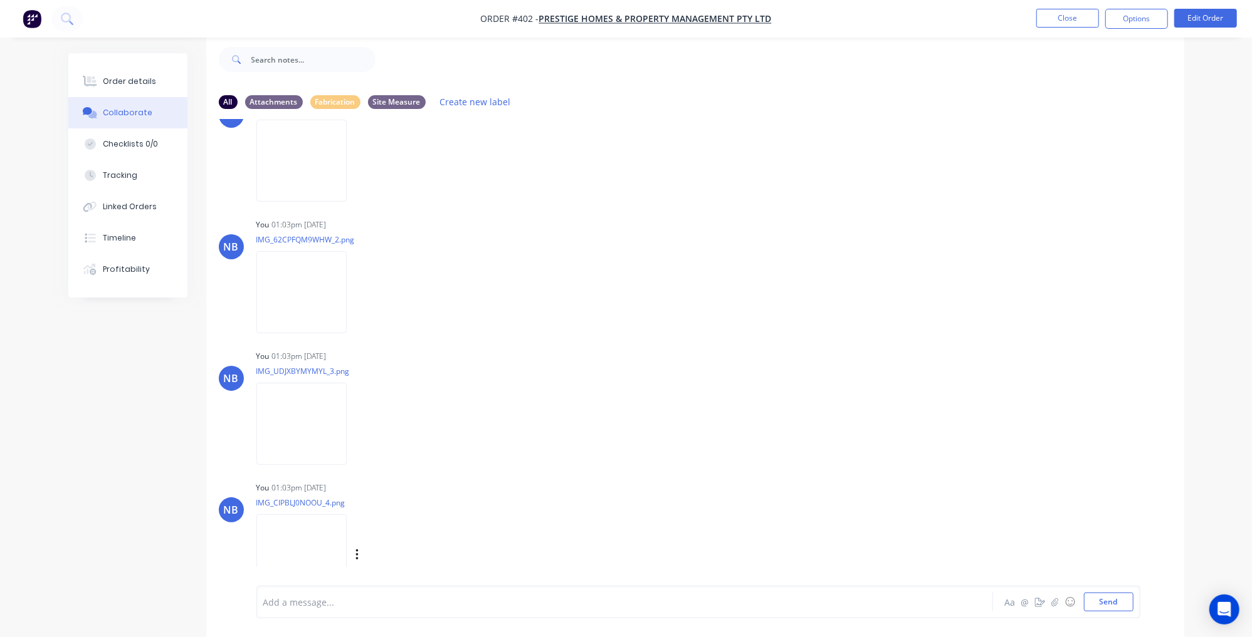
scroll to position [506, 0]
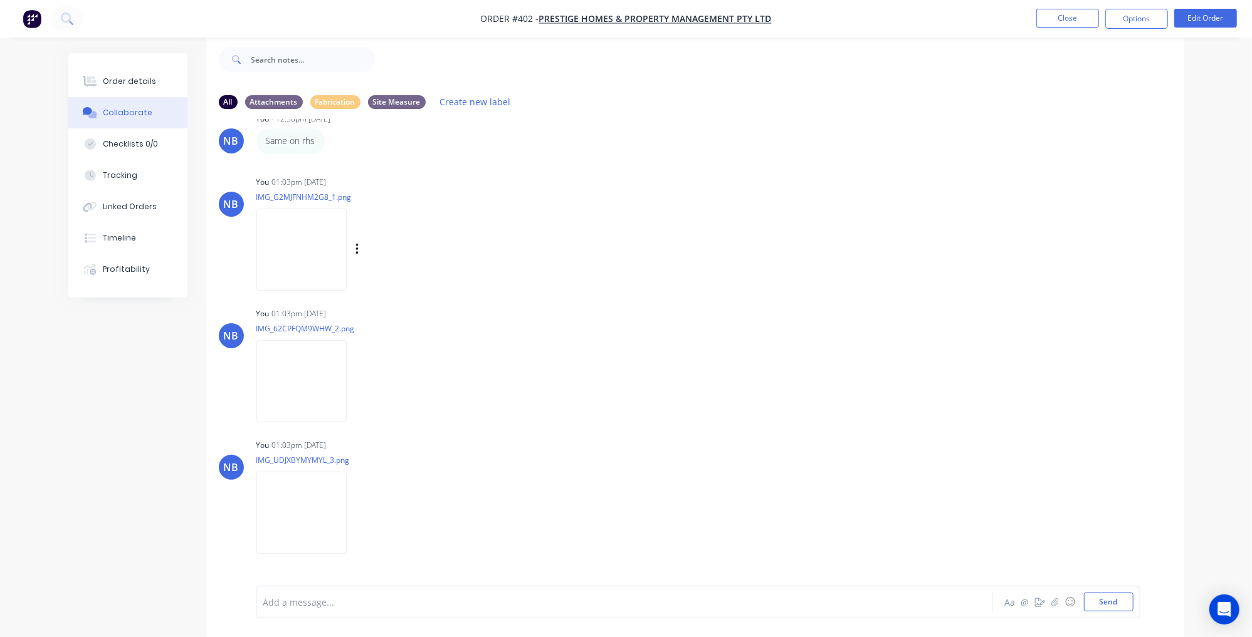
click at [296, 239] on img at bounding box center [301, 250] width 90 height 82
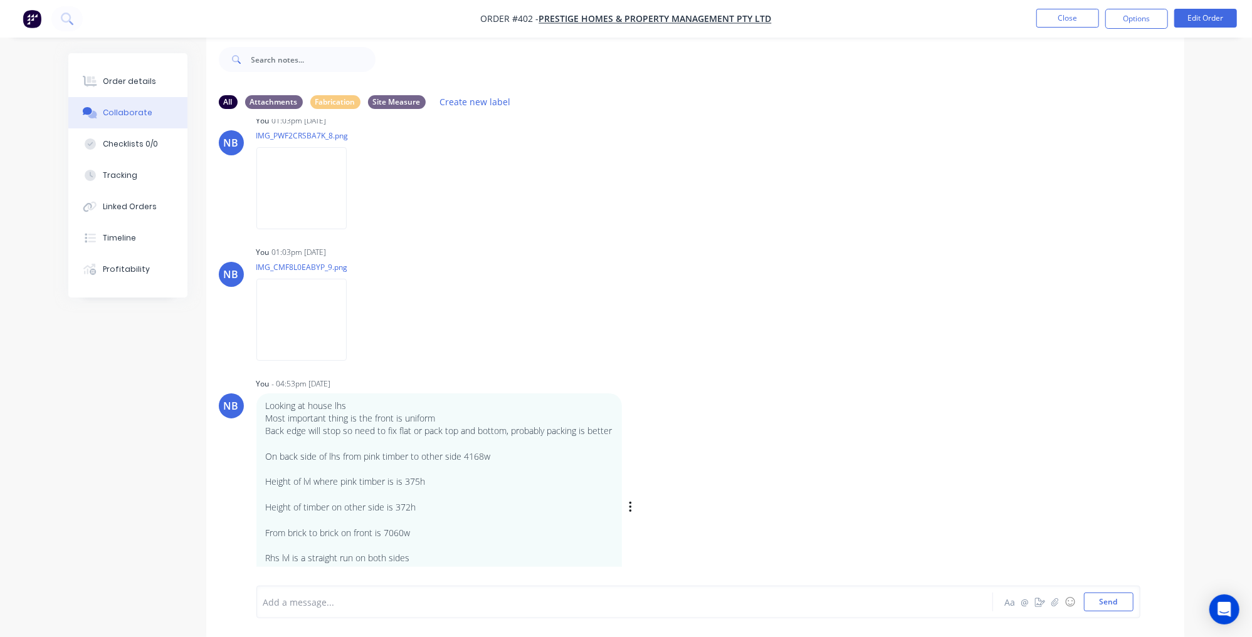
scroll to position [1578, 0]
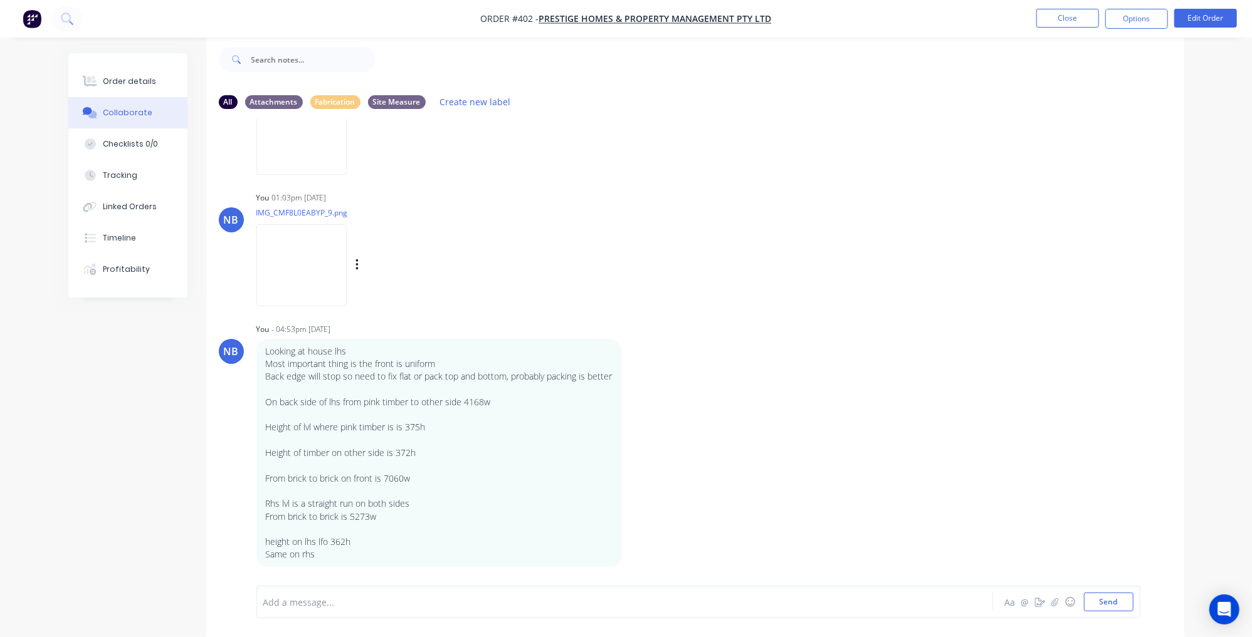
click at [599, 284] on div "You 01:03pm 10/10/25 IMG_CMF8L0EABYP_9.png Labels Download Delete" at bounding box center [452, 245] width 392 height 113
click at [1059, 19] on button "Close" at bounding box center [1067, 18] width 63 height 19
